Goal: Navigation & Orientation: Find specific page/section

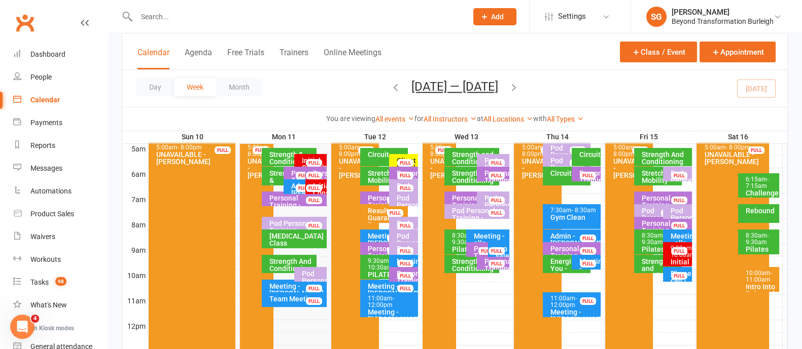
scroll to position [126, 0]
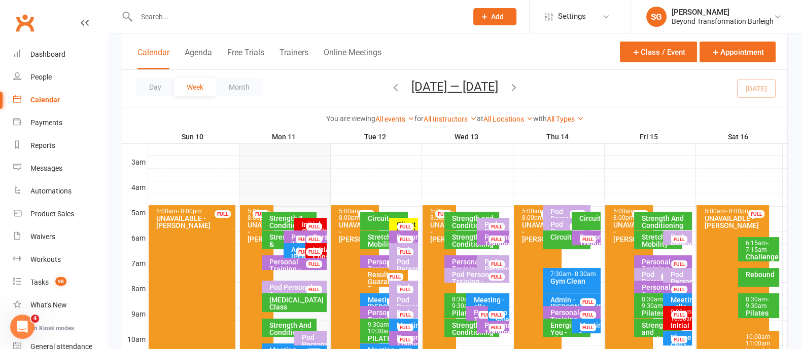
click at [376, 221] on div "Circuit" at bounding box center [386, 218] width 39 height 7
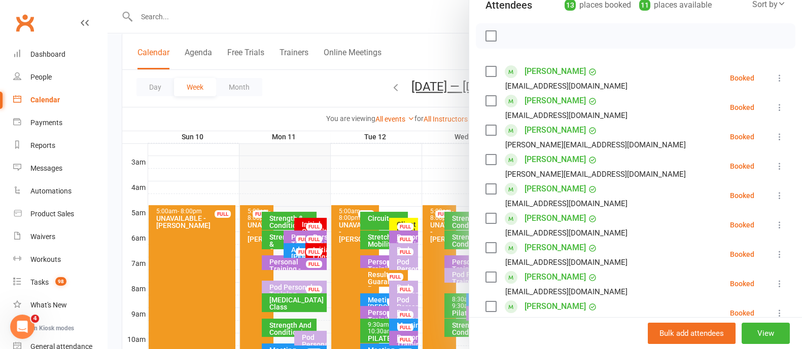
scroll to position [0, 0]
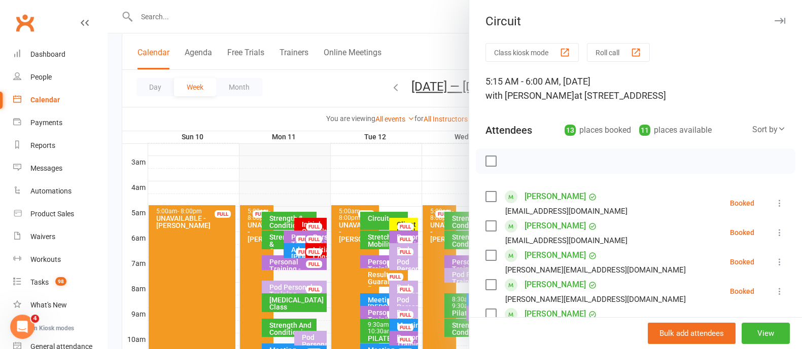
click at [773, 21] on button "button" at bounding box center [779, 21] width 12 height 12
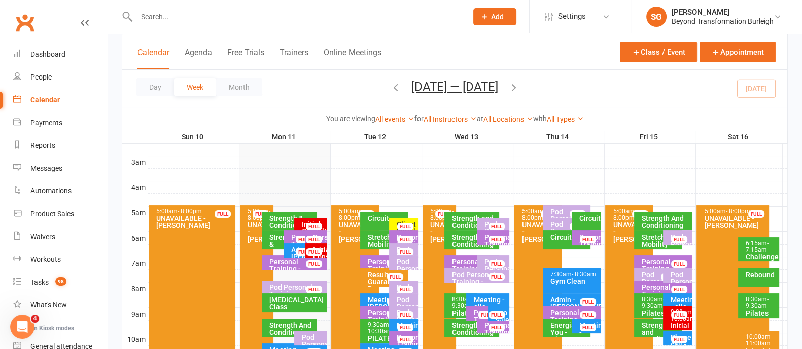
click at [372, 243] on div "Stretch and Mobility" at bounding box center [386, 241] width 39 height 14
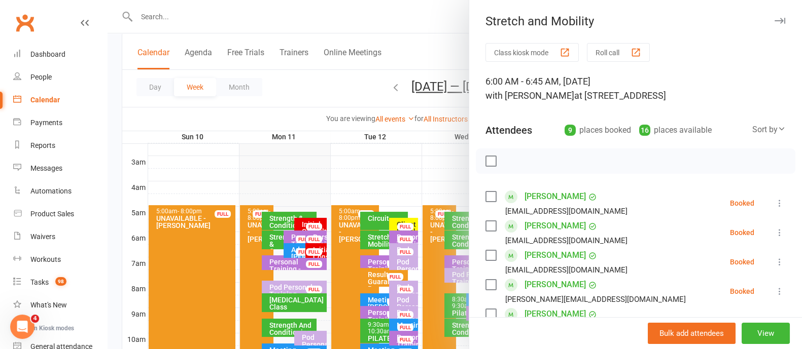
click at [775, 21] on icon "button" at bounding box center [780, 21] width 11 height 6
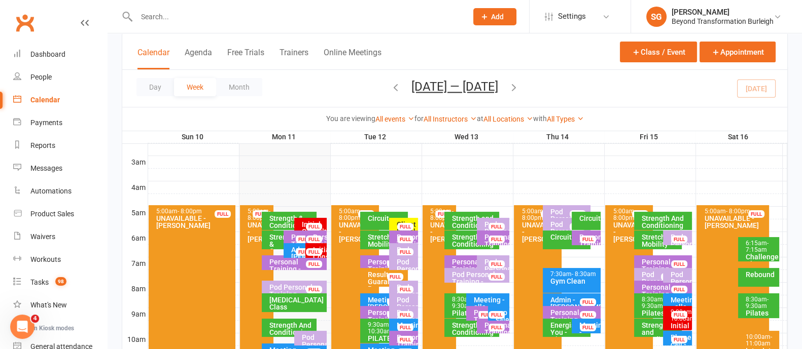
click at [369, 220] on div "Circuit" at bounding box center [386, 218] width 39 height 7
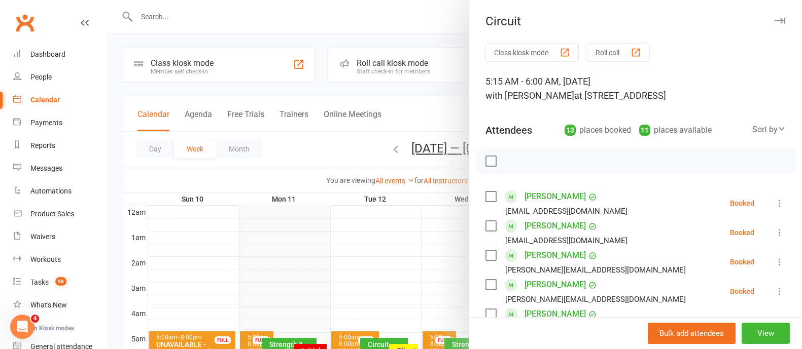
click at [773, 24] on button "button" at bounding box center [779, 21] width 12 height 12
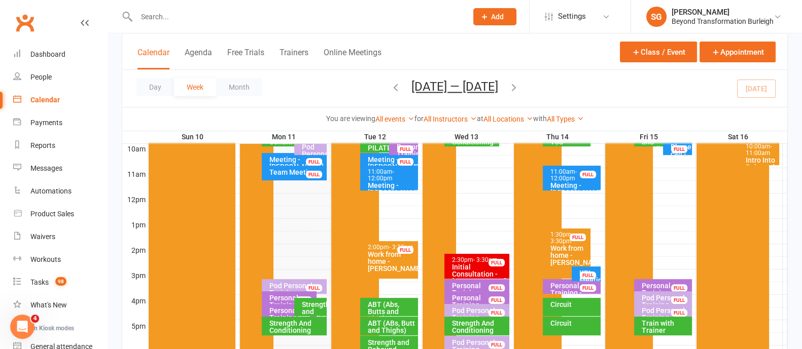
scroll to position [380, 0]
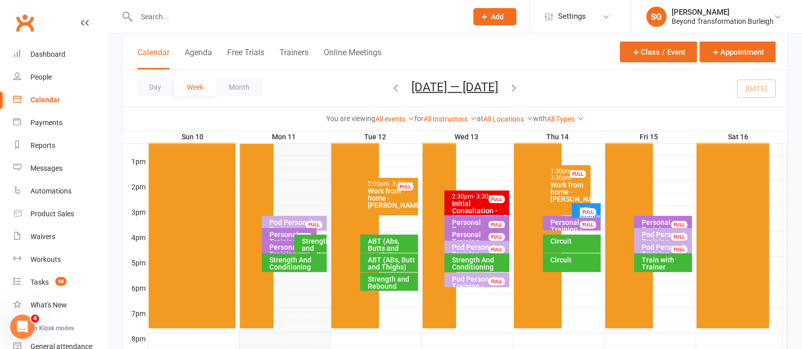
click at [323, 244] on div "Strength and Conditioning" at bounding box center [312, 248] width 23 height 21
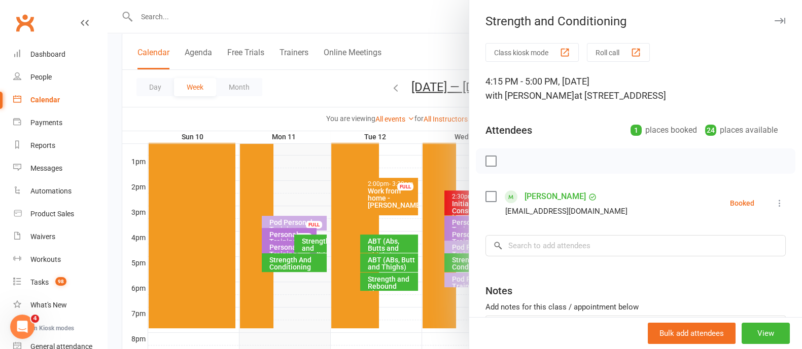
click at [773, 17] on button "button" at bounding box center [779, 21] width 12 height 12
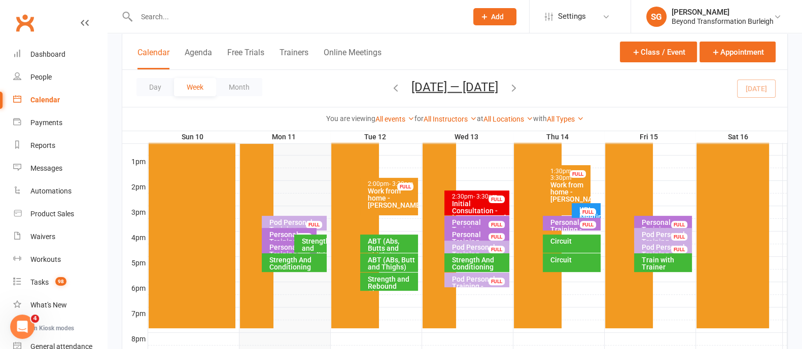
click at [281, 262] on div "Strength And Conditioning" at bounding box center [297, 264] width 56 height 14
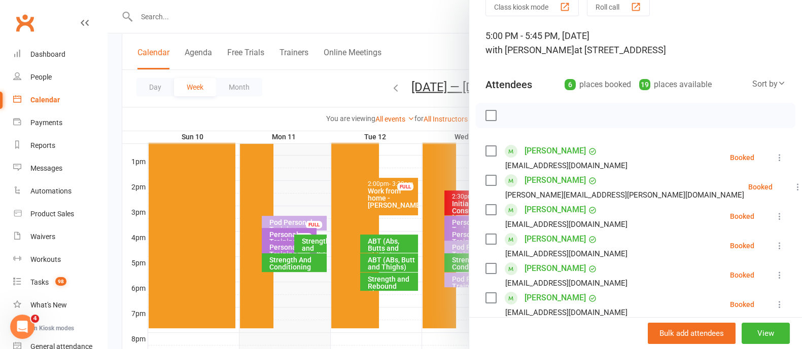
scroll to position [0, 0]
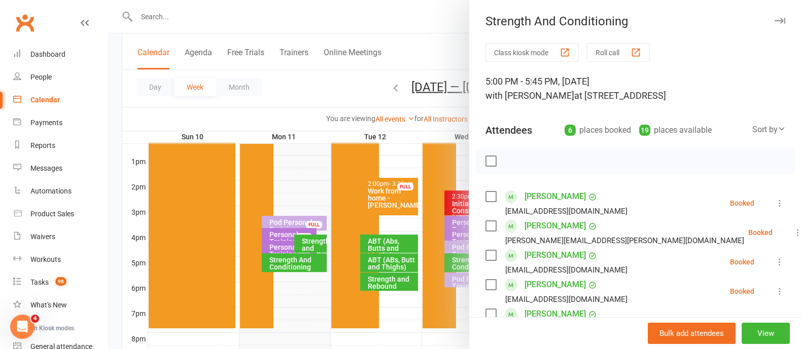
drag, startPoint x: 763, startPoint y: 18, endPoint x: 760, endPoint y: 23, distance: 5.9
click at [775, 18] on icon "button" at bounding box center [780, 21] width 11 height 6
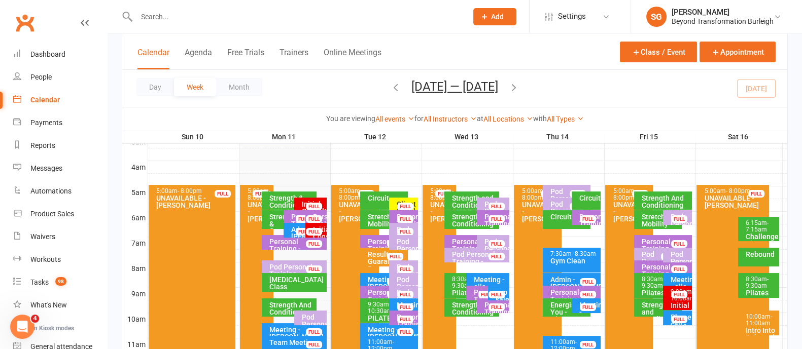
scroll to position [126, 0]
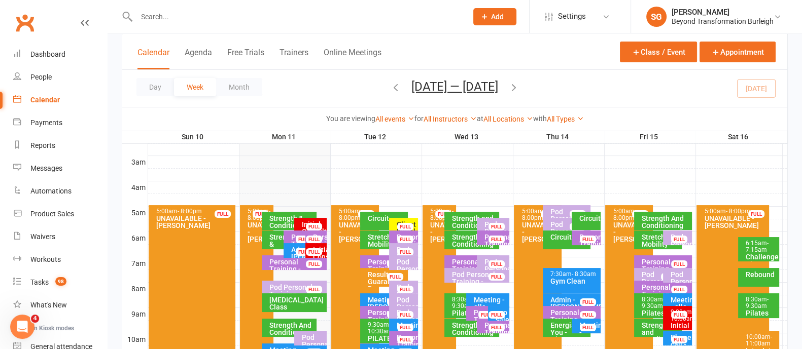
click at [752, 251] on span "- 7:15am" at bounding box center [757, 247] width 23 height 14
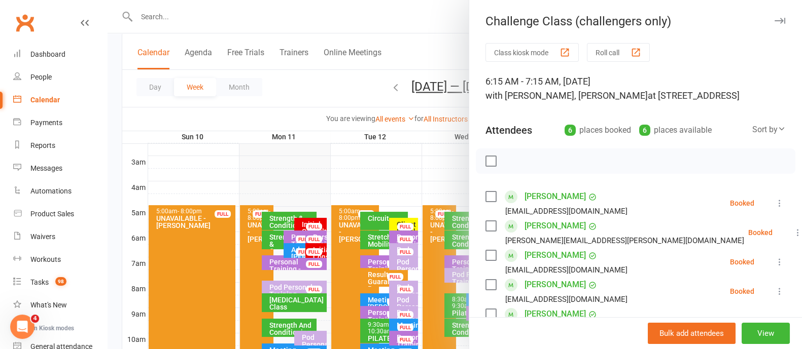
click at [773, 16] on button "button" at bounding box center [779, 21] width 12 height 12
